Goal: Task Accomplishment & Management: Manage account settings

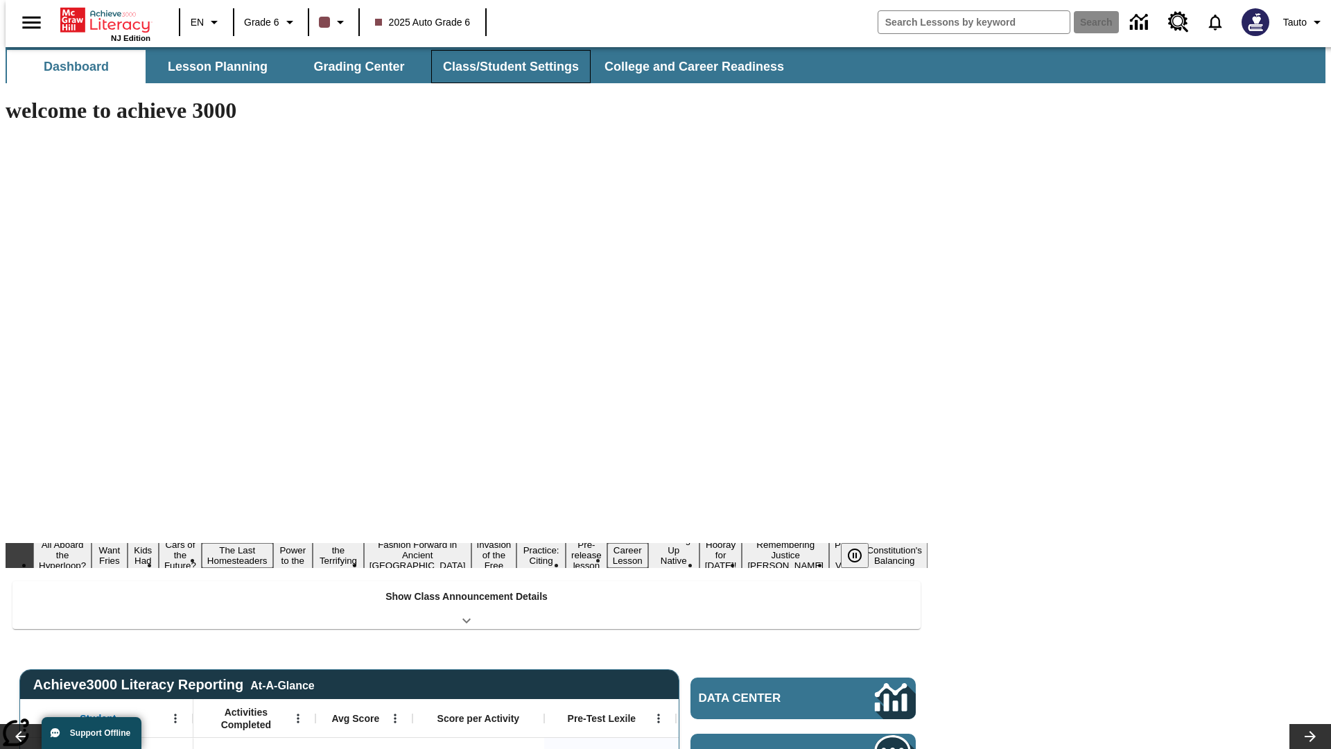
click at [503, 67] on button "Class/Student Settings" at bounding box center [510, 66] width 159 height 33
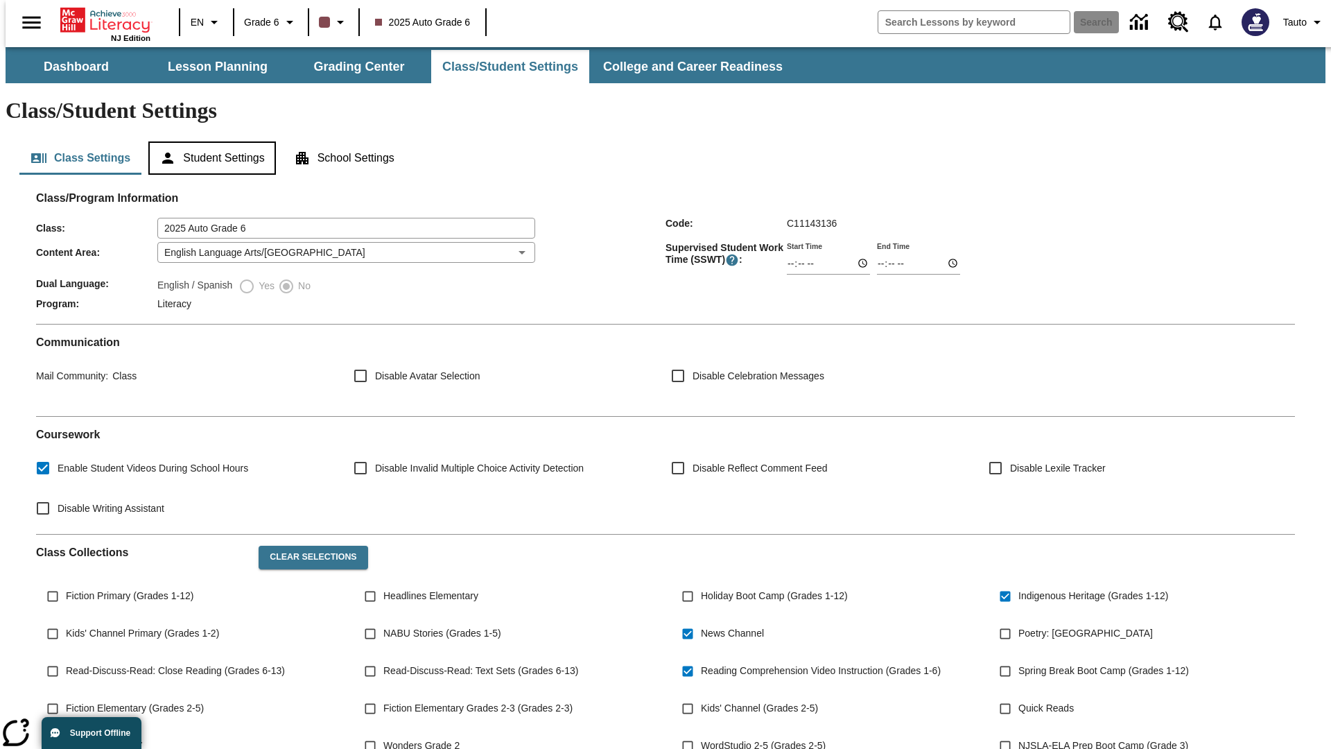
click at [209, 141] on button "Student Settings" at bounding box center [211, 157] width 127 height 33
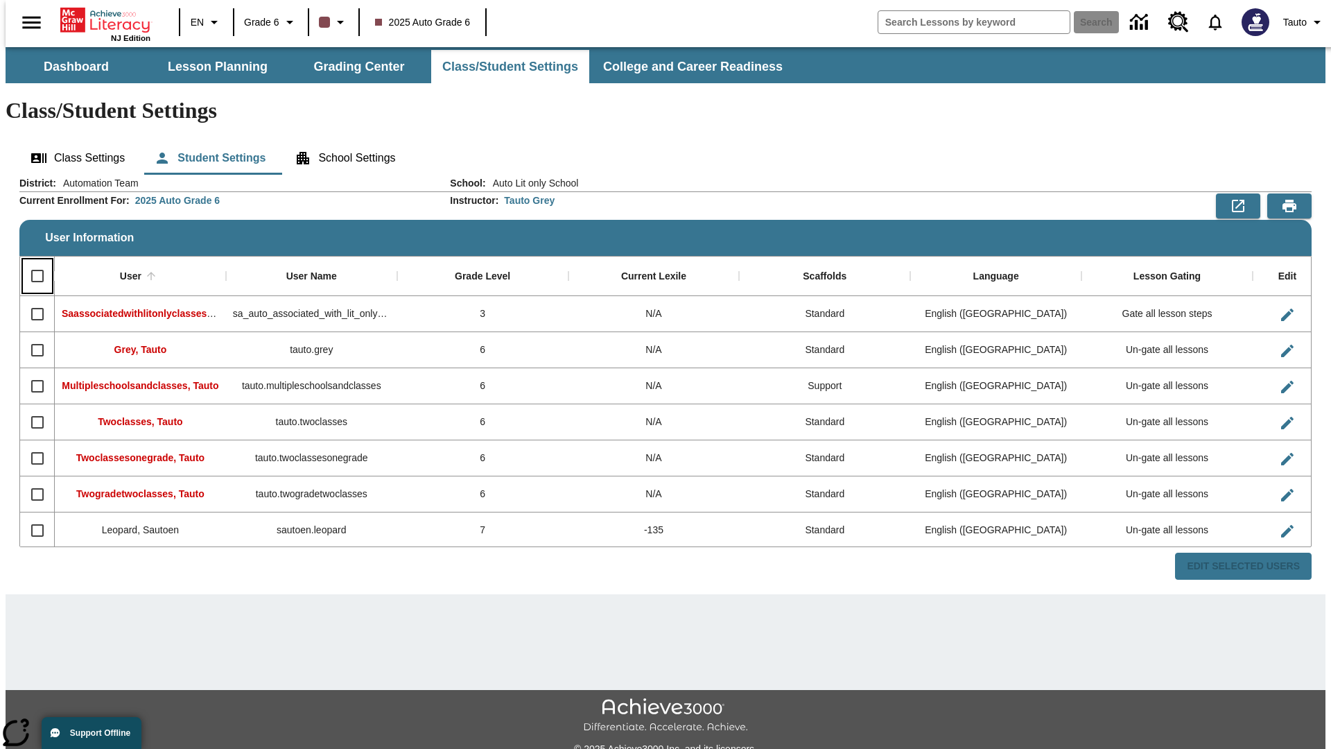
click at [31, 261] on input "Select all rows" at bounding box center [37, 275] width 29 height 29
checkbox input "true"
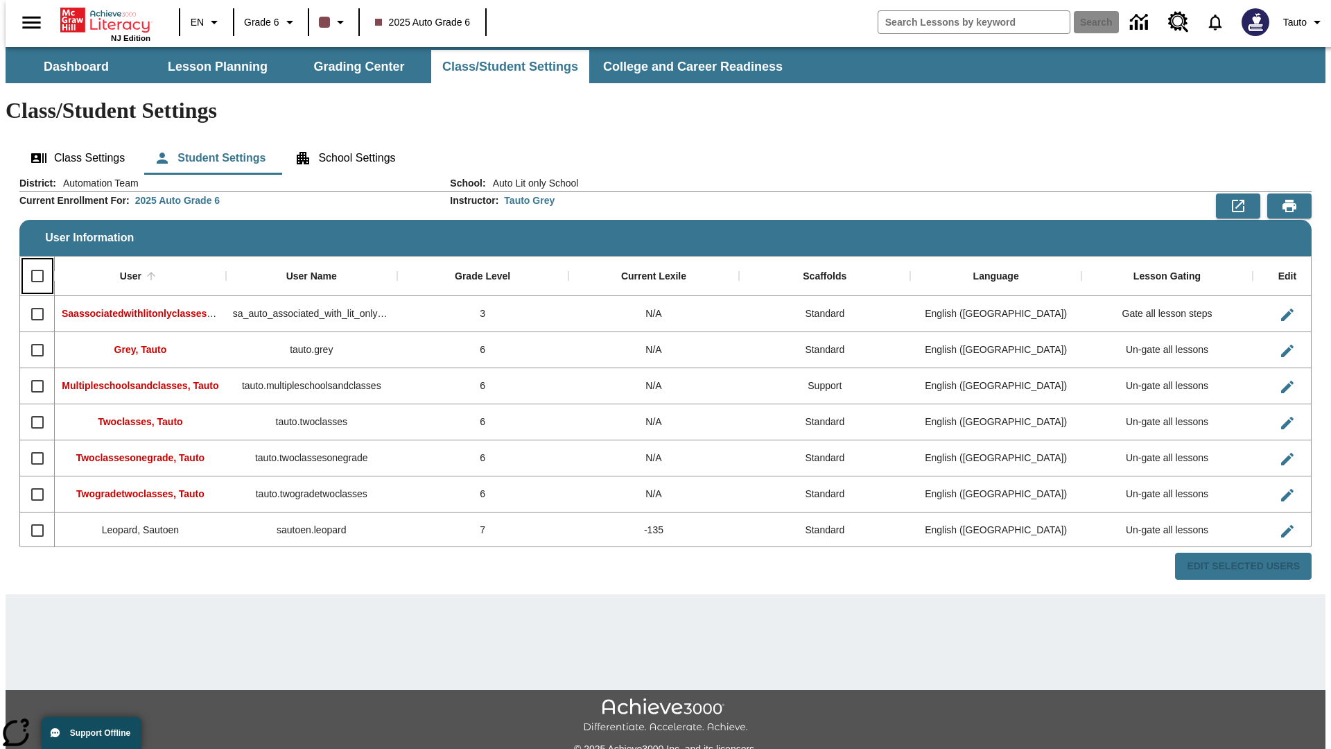
checkbox input "true"
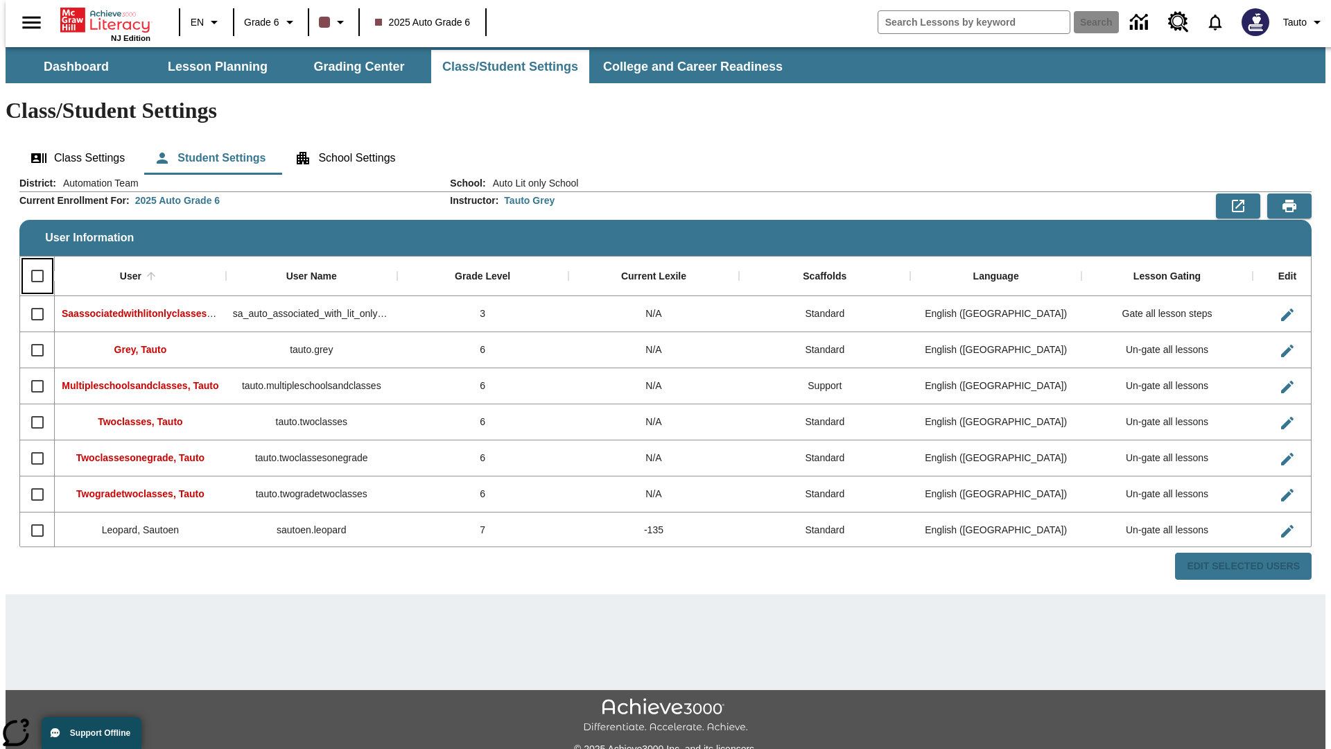
checkbox input "true"
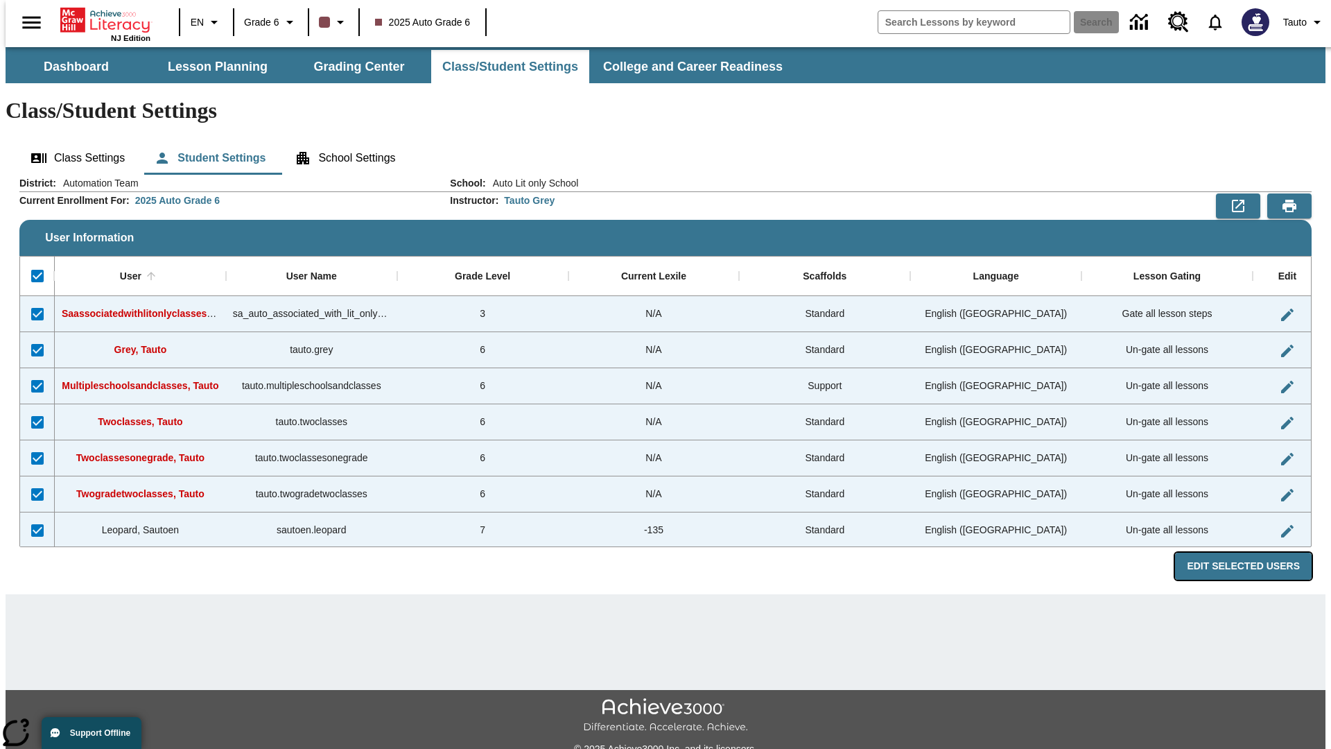
click at [1254, 553] on button "Edit Selected Users" at bounding box center [1243, 566] width 137 height 27
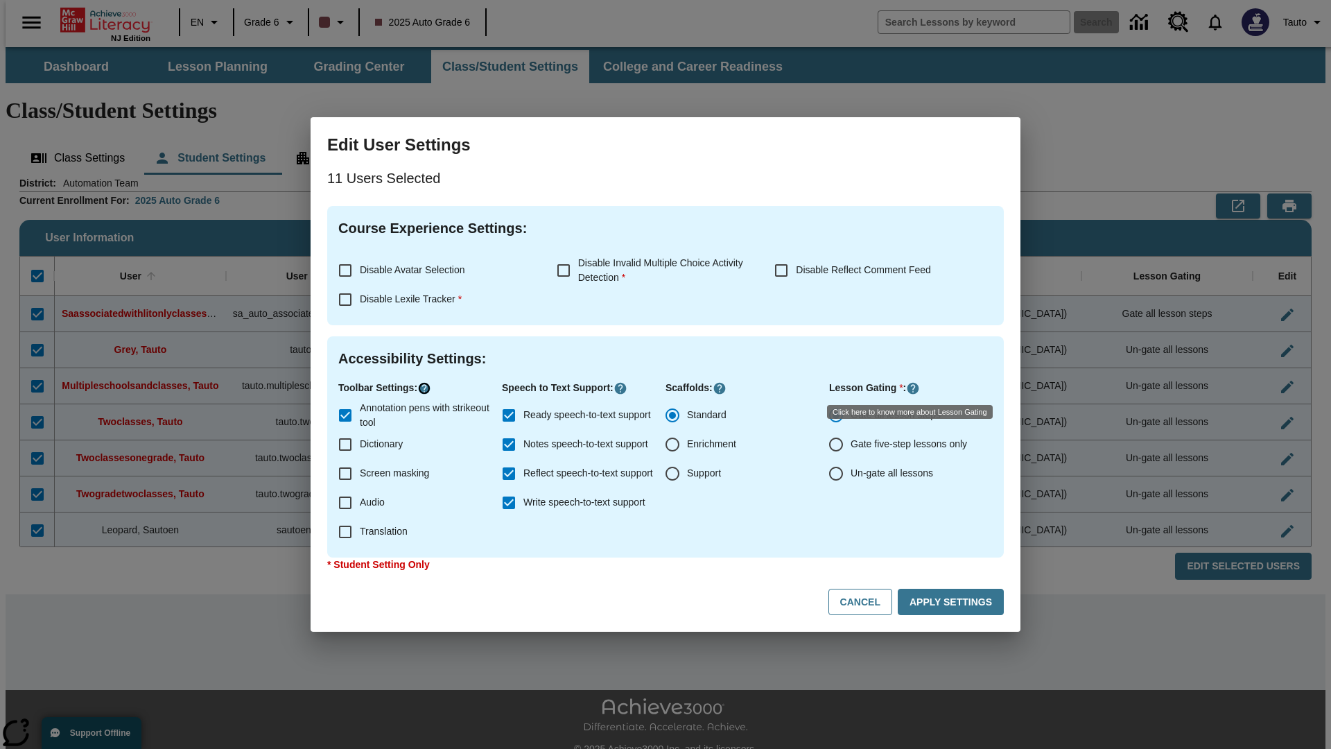
click at [426, 388] on icon "Click here to know more about" at bounding box center [424, 388] width 14 height 14
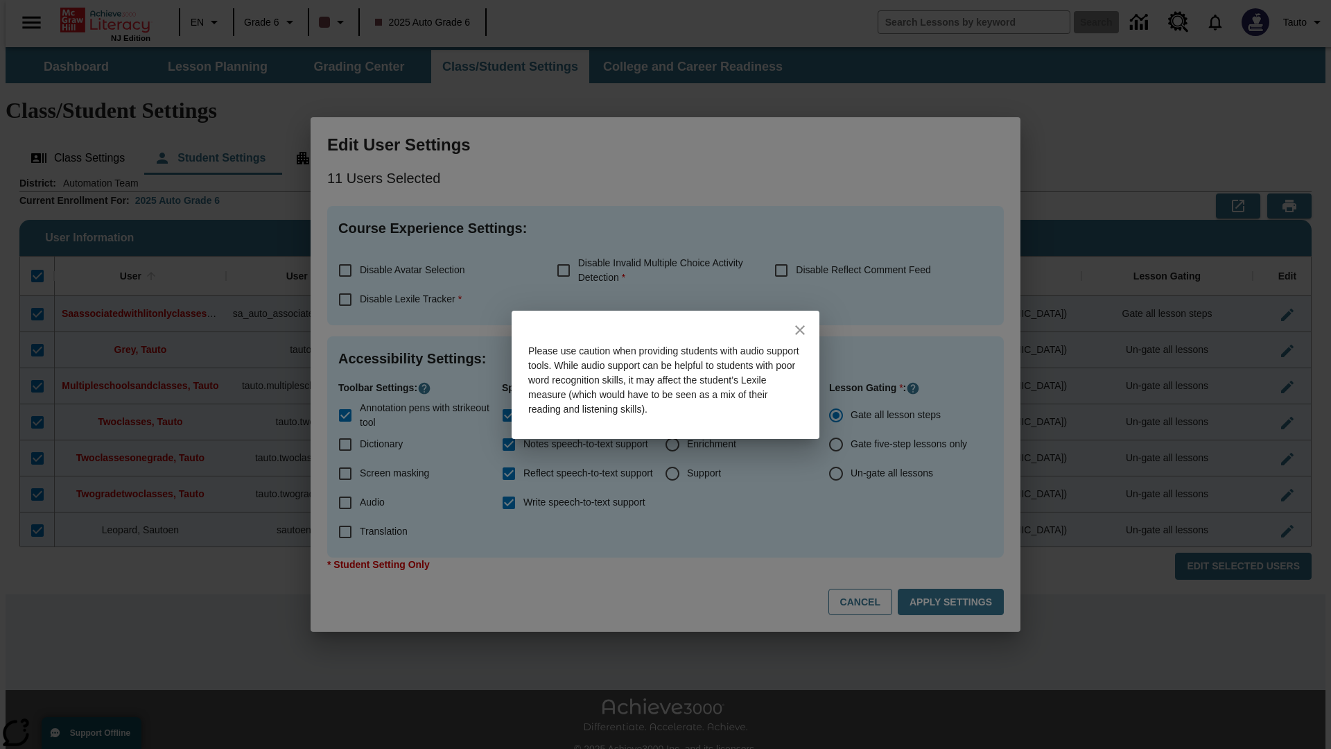
click at [800, 329] on icon "close" at bounding box center [800, 330] width 10 height 10
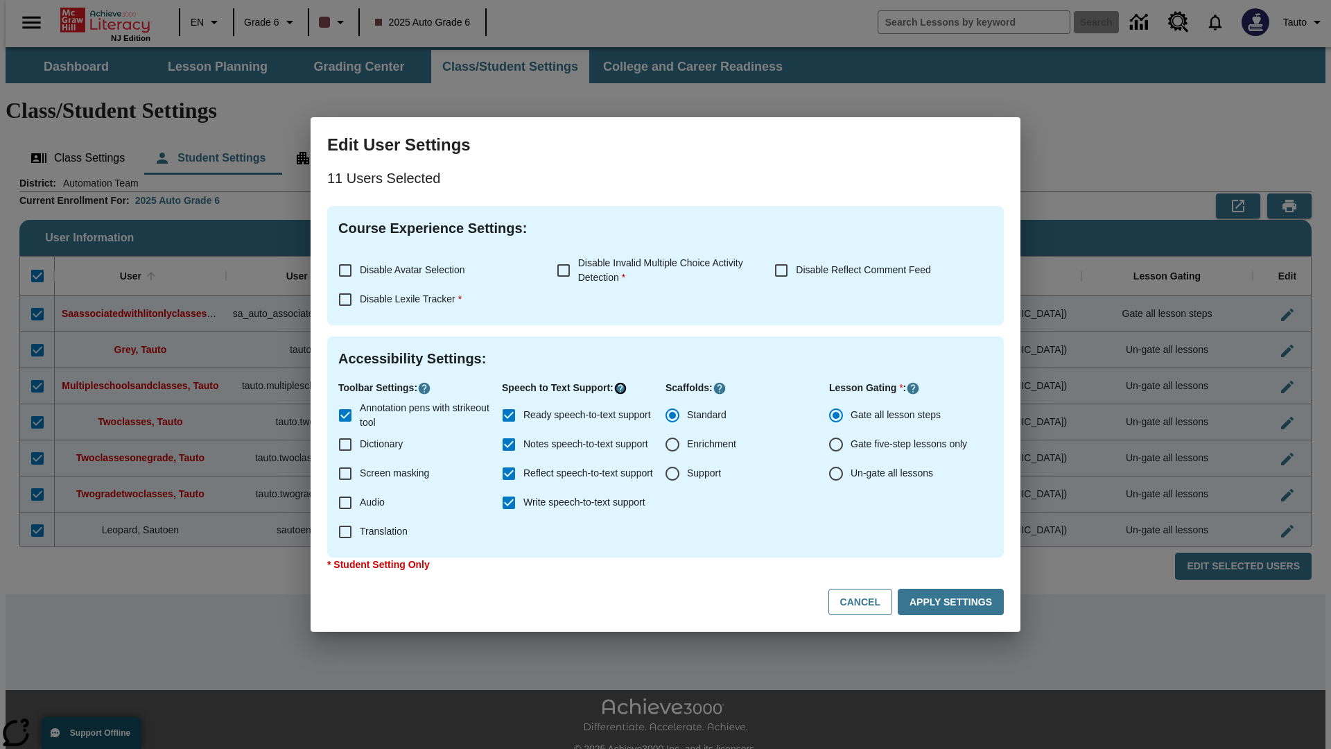
click at [624, 388] on icon "Click here to know more about" at bounding box center [621, 388] width 14 height 14
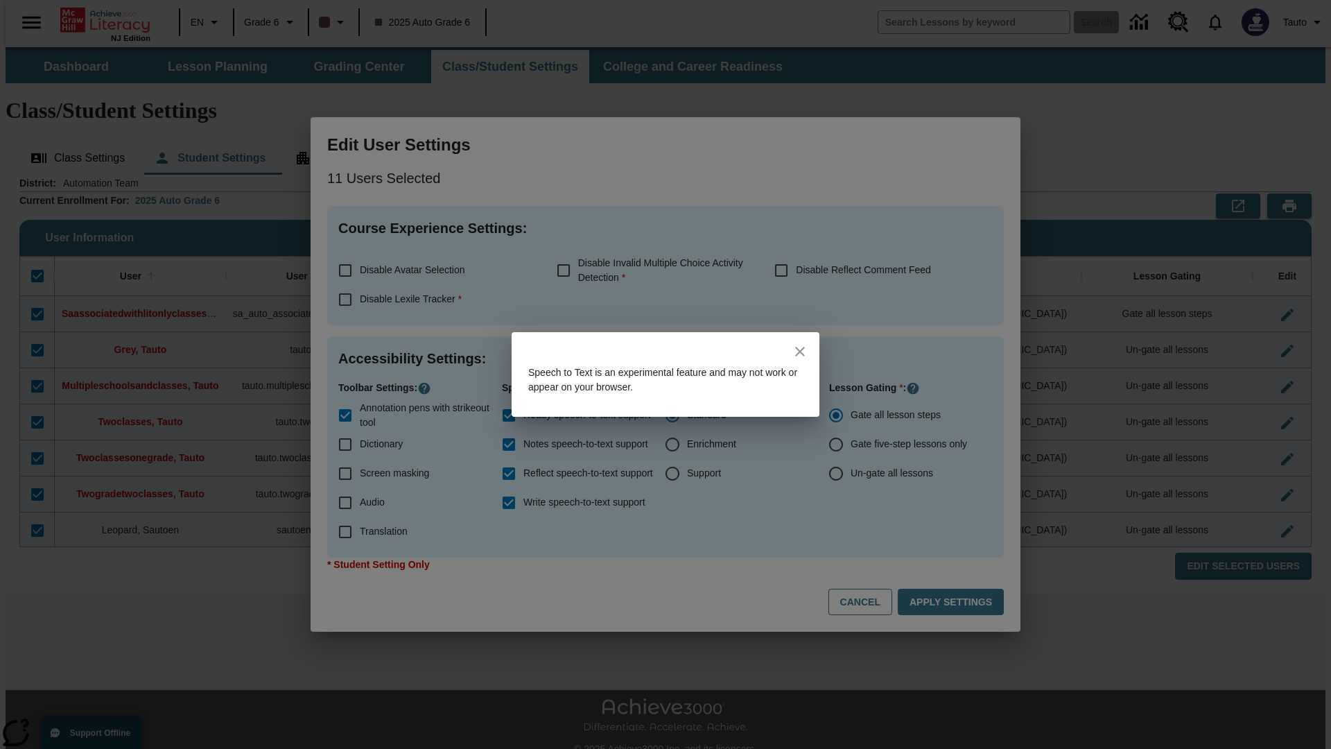
click at [800, 351] on icon "close" at bounding box center [800, 352] width 10 height 10
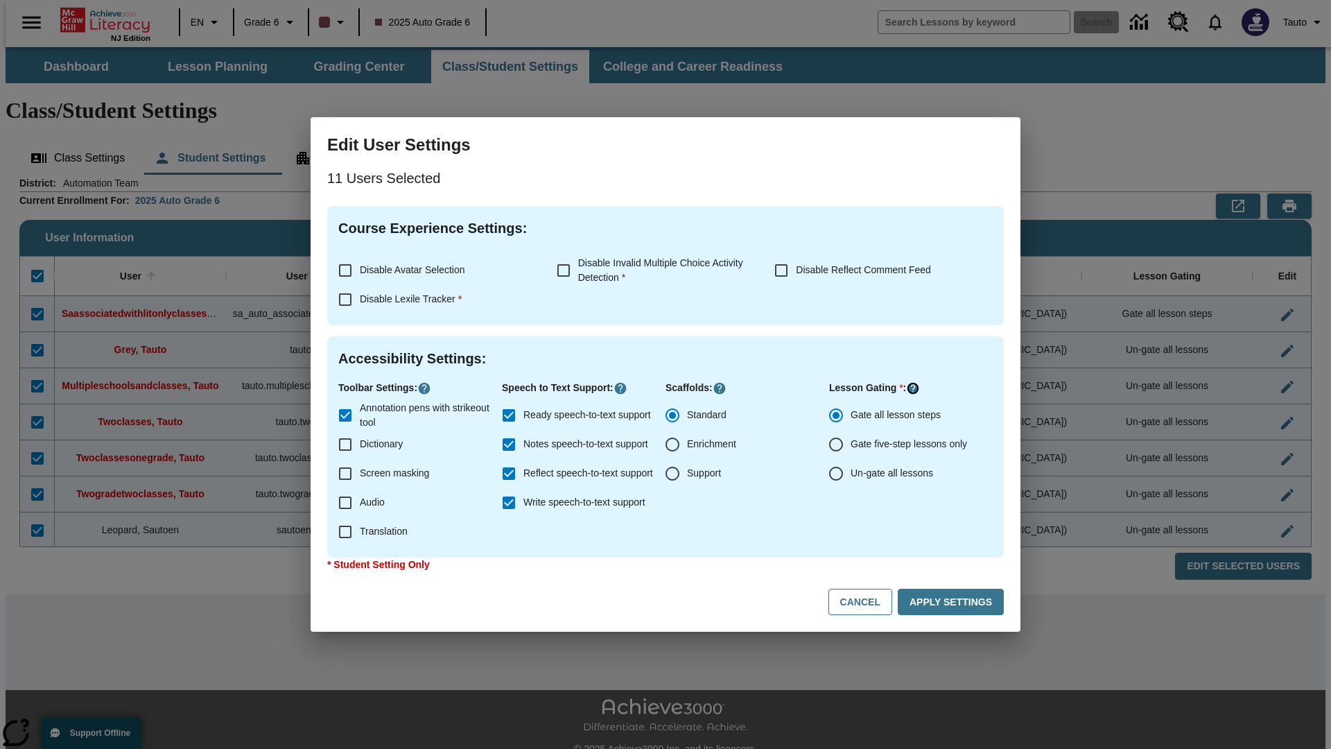
click at [914, 388] on icon "Click here to know more about" at bounding box center [913, 388] width 14 height 14
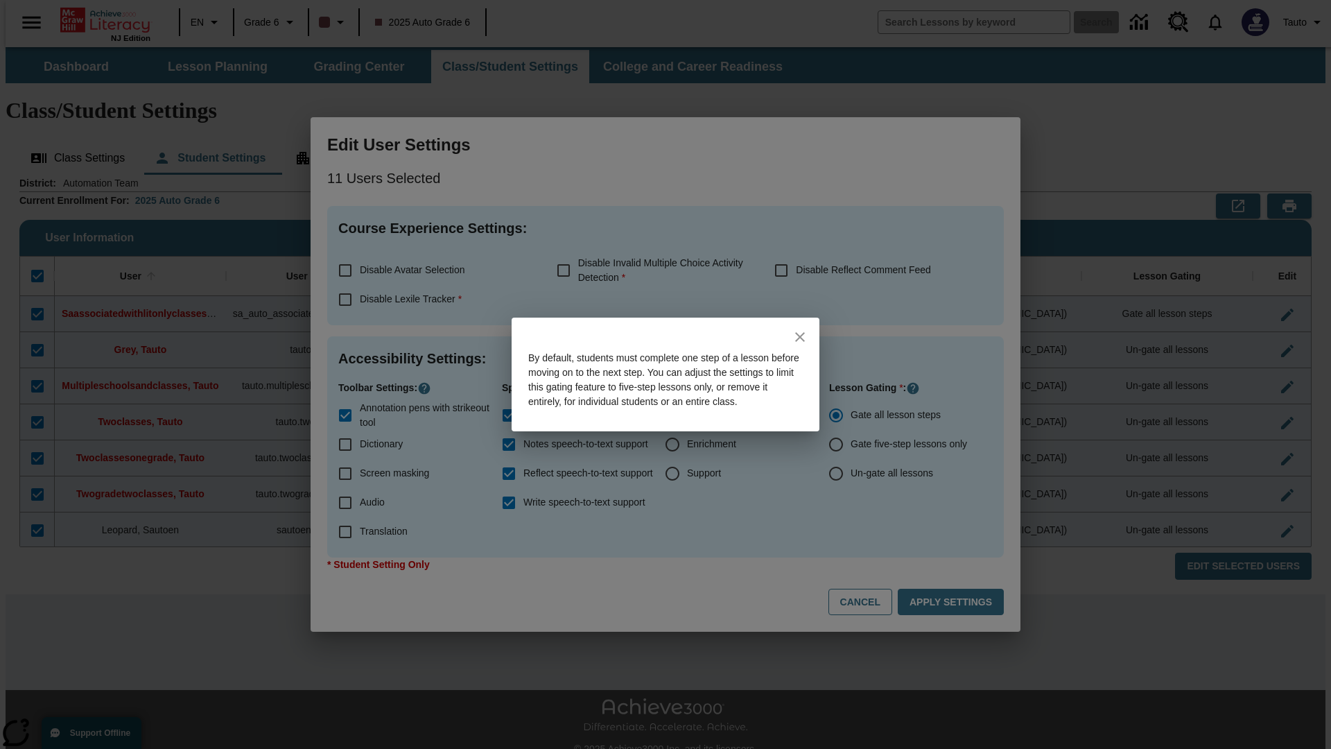
click at [800, 332] on icon "close" at bounding box center [800, 337] width 10 height 10
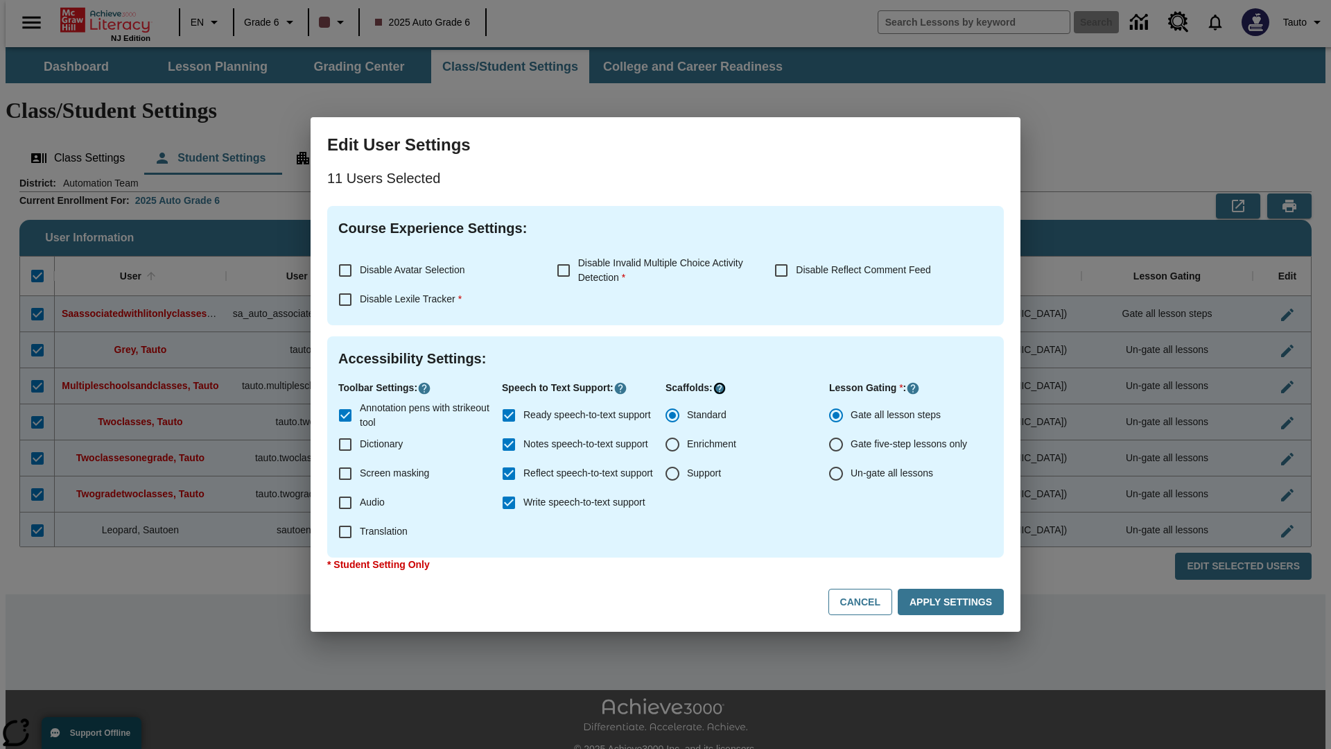
click at [718, 388] on icon "Click here to know more about" at bounding box center [720, 388] width 14 height 14
